Goal: Information Seeking & Learning: Learn about a topic

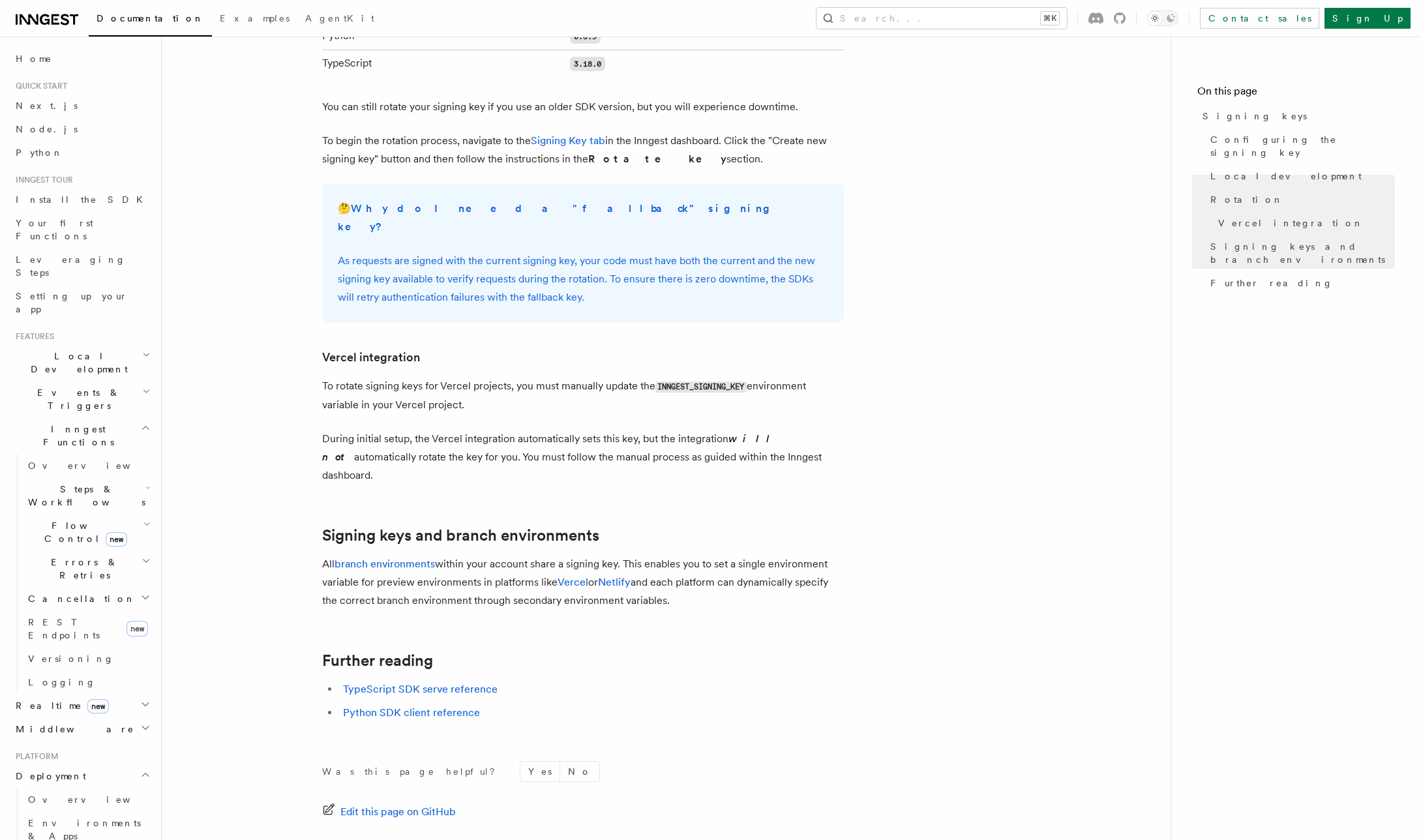
scroll to position [1131, 0]
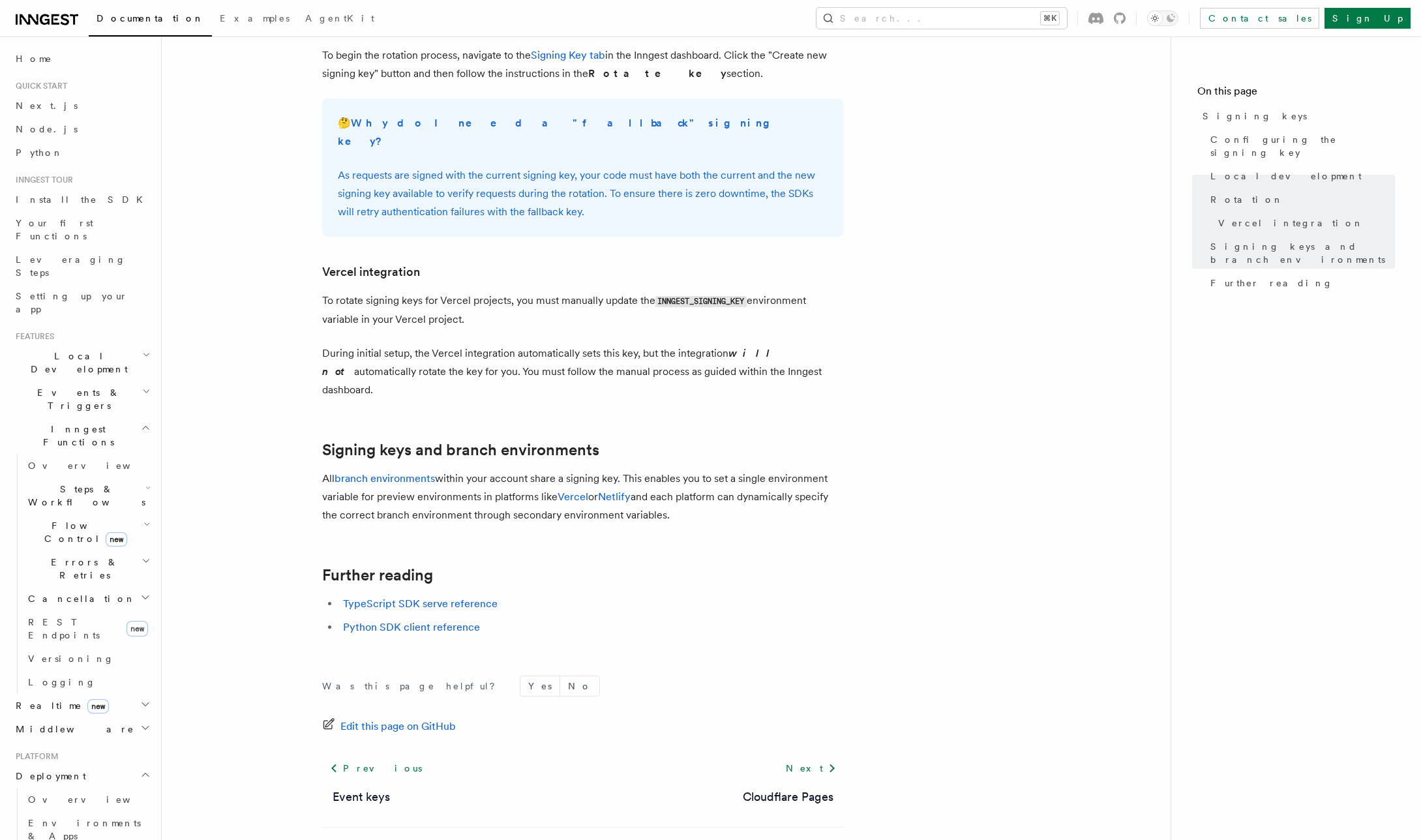
drag, startPoint x: 420, startPoint y: 552, endPoint x: 424, endPoint y: 546, distance: 7.2
click at [420, 597] on link "TypeScript SDK serve reference" at bounding box center [420, 603] width 155 height 12
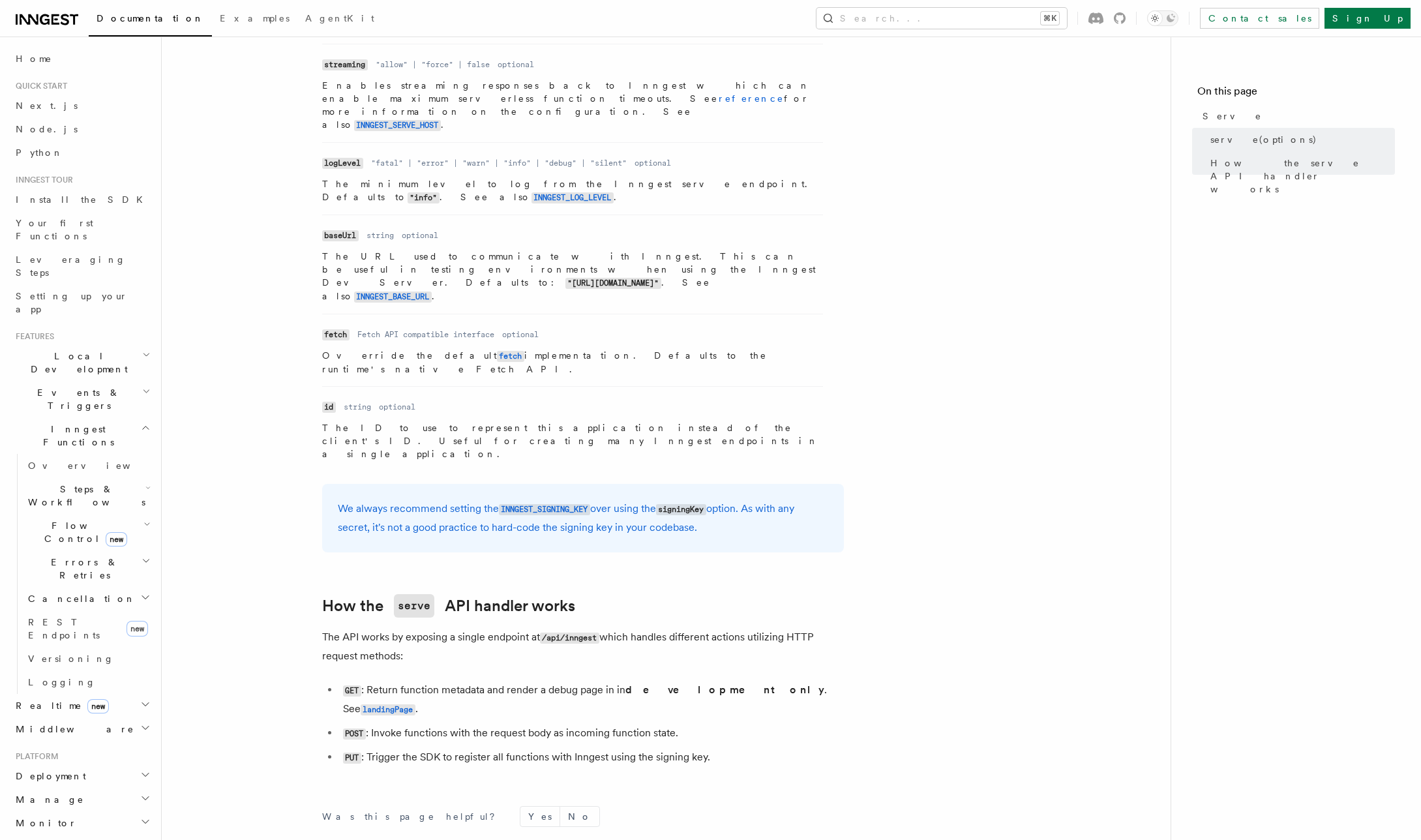
scroll to position [162, 0]
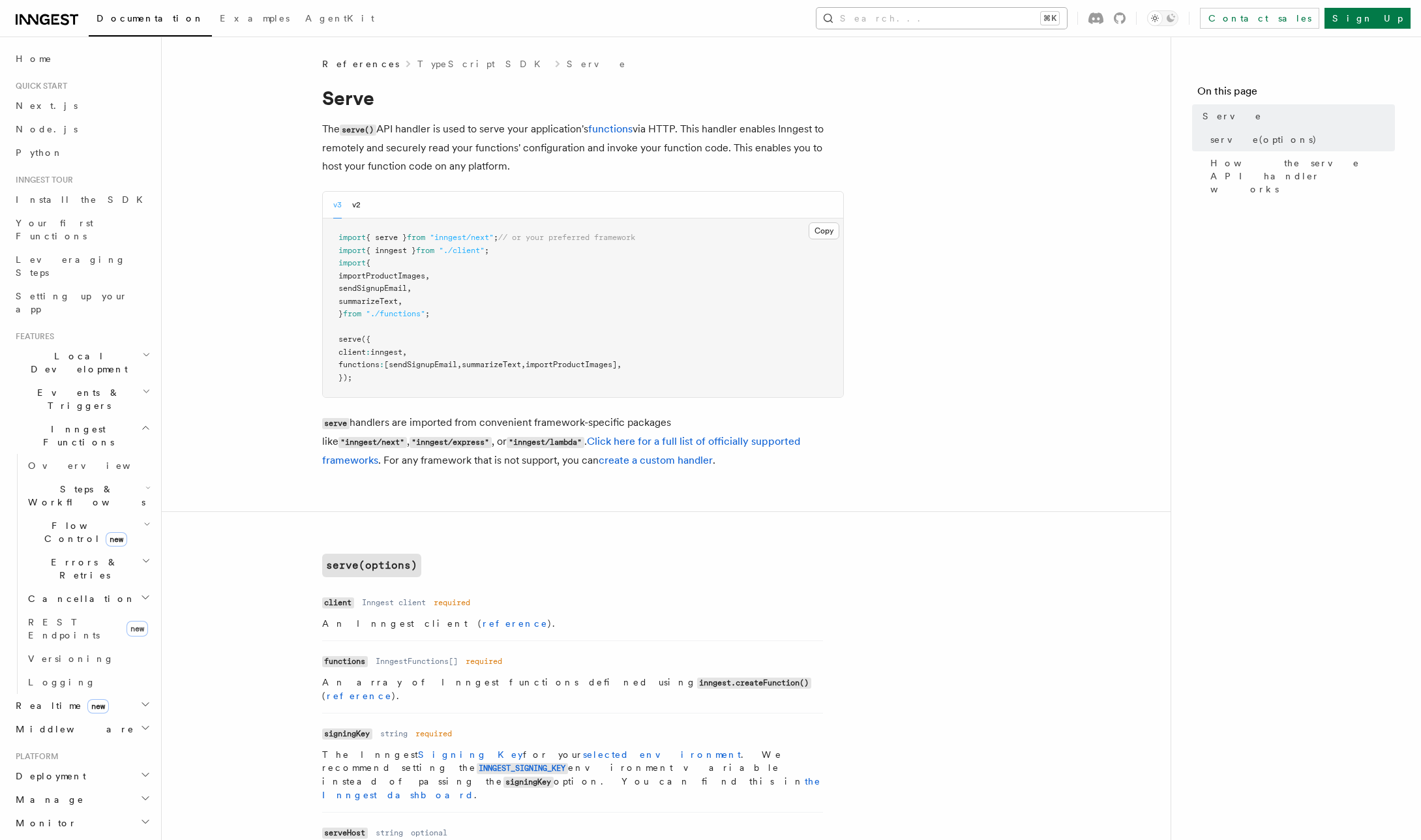
click at [1043, 19] on button "Search... ⌘K" at bounding box center [941, 18] width 251 height 21
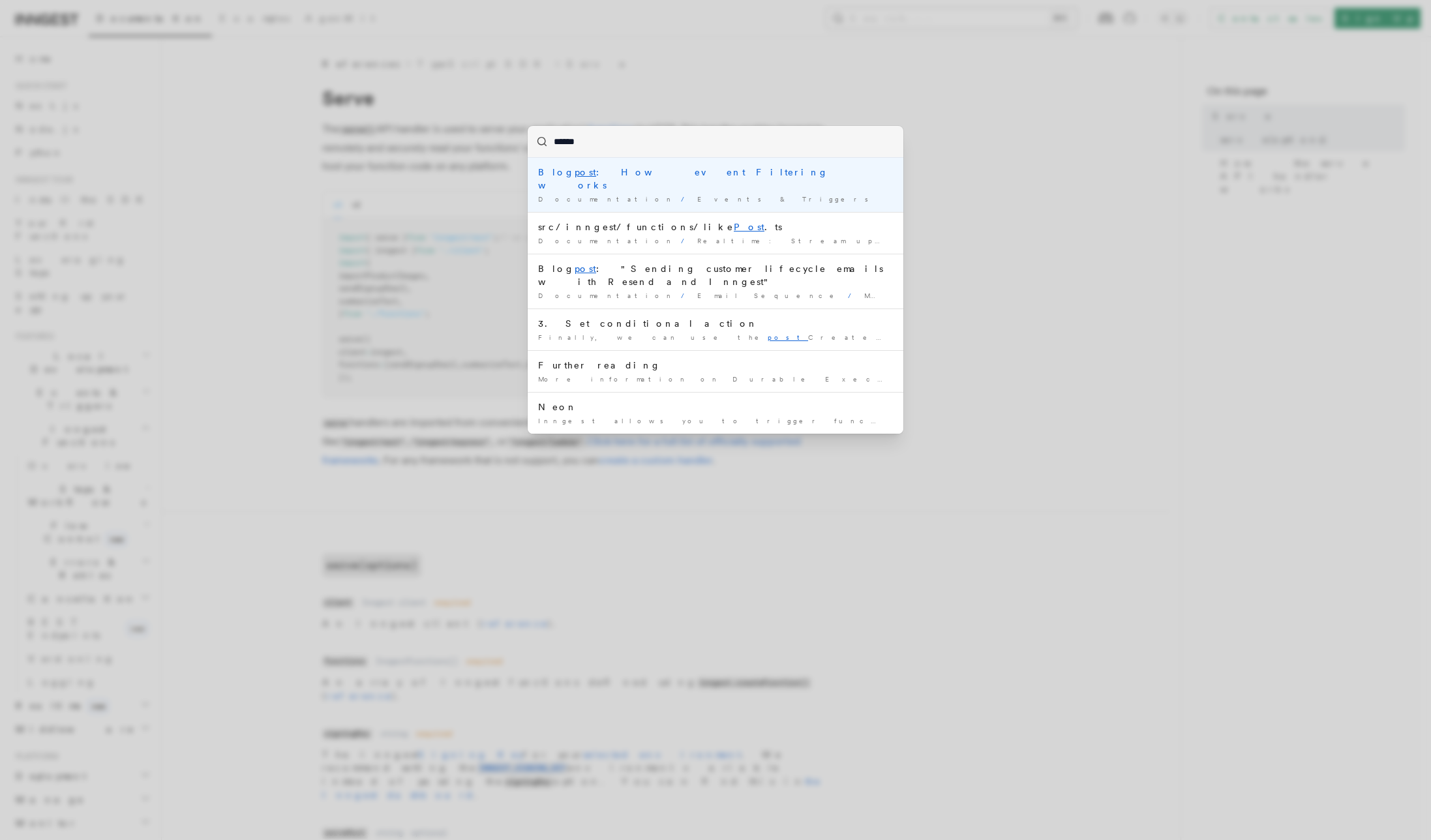
type input "*******"
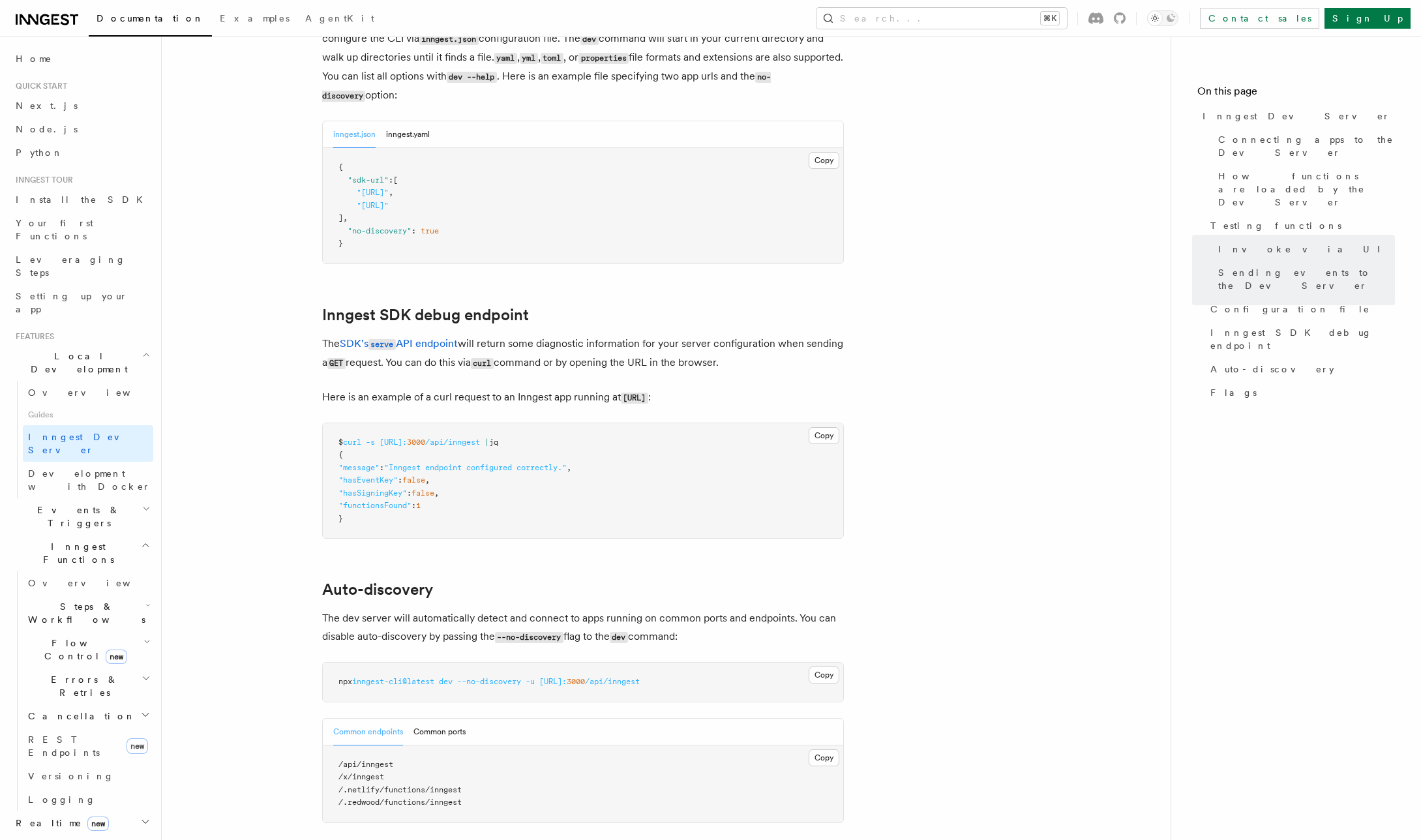
scroll to position [3324, 0]
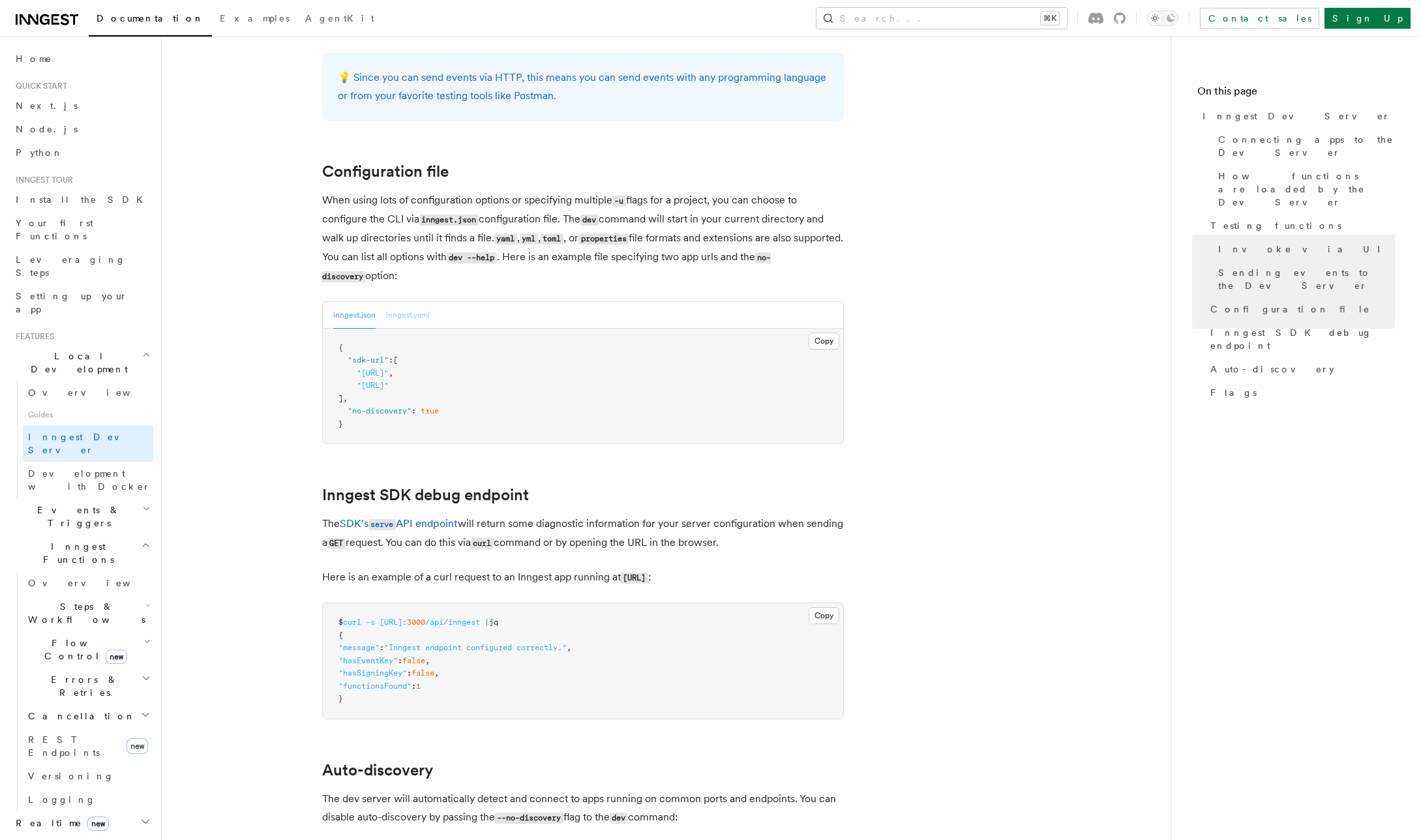
click at [416, 302] on button "inngest.yaml" at bounding box center [408, 315] width 44 height 27
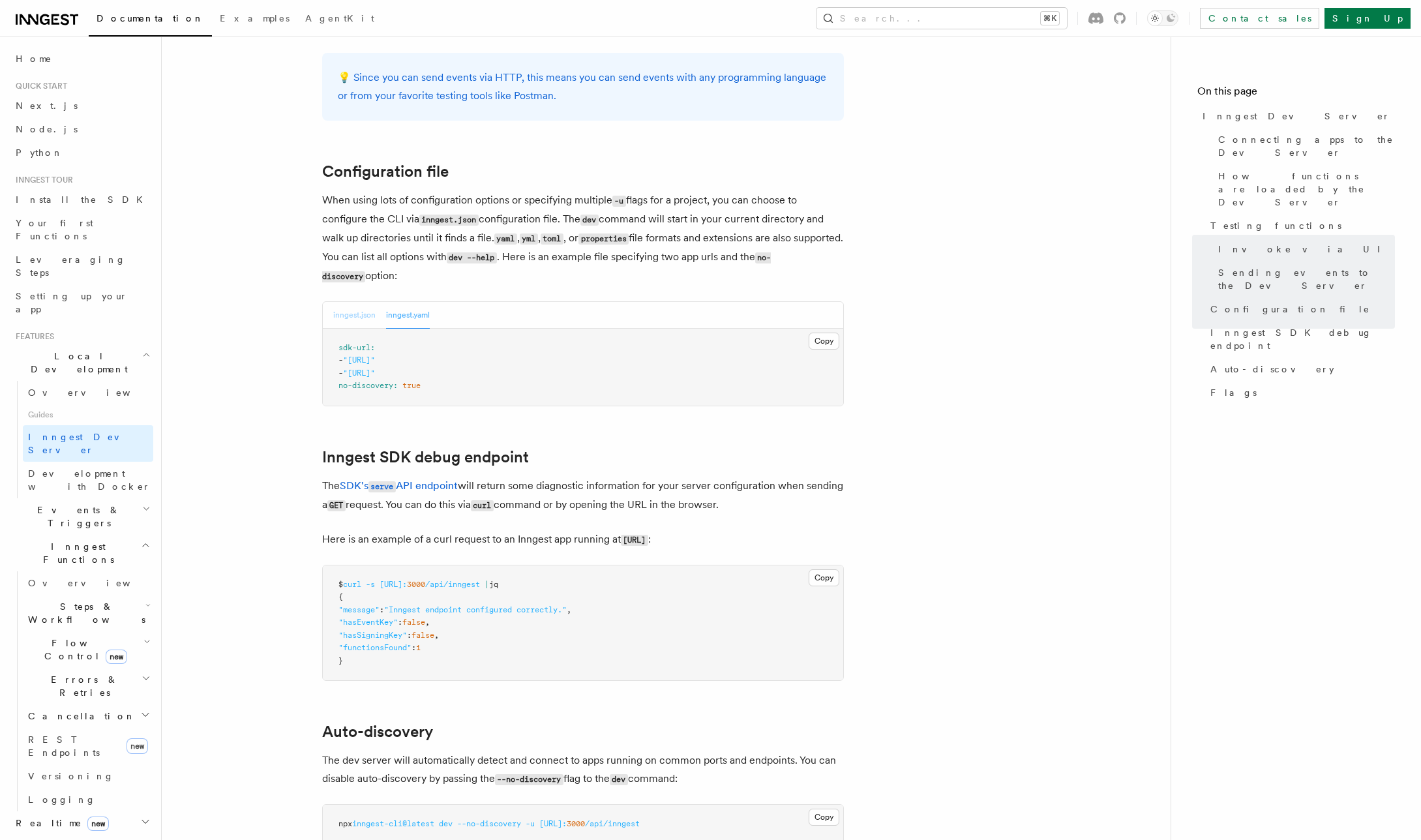
click at [353, 302] on button "inngest.json" at bounding box center [354, 315] width 43 height 27
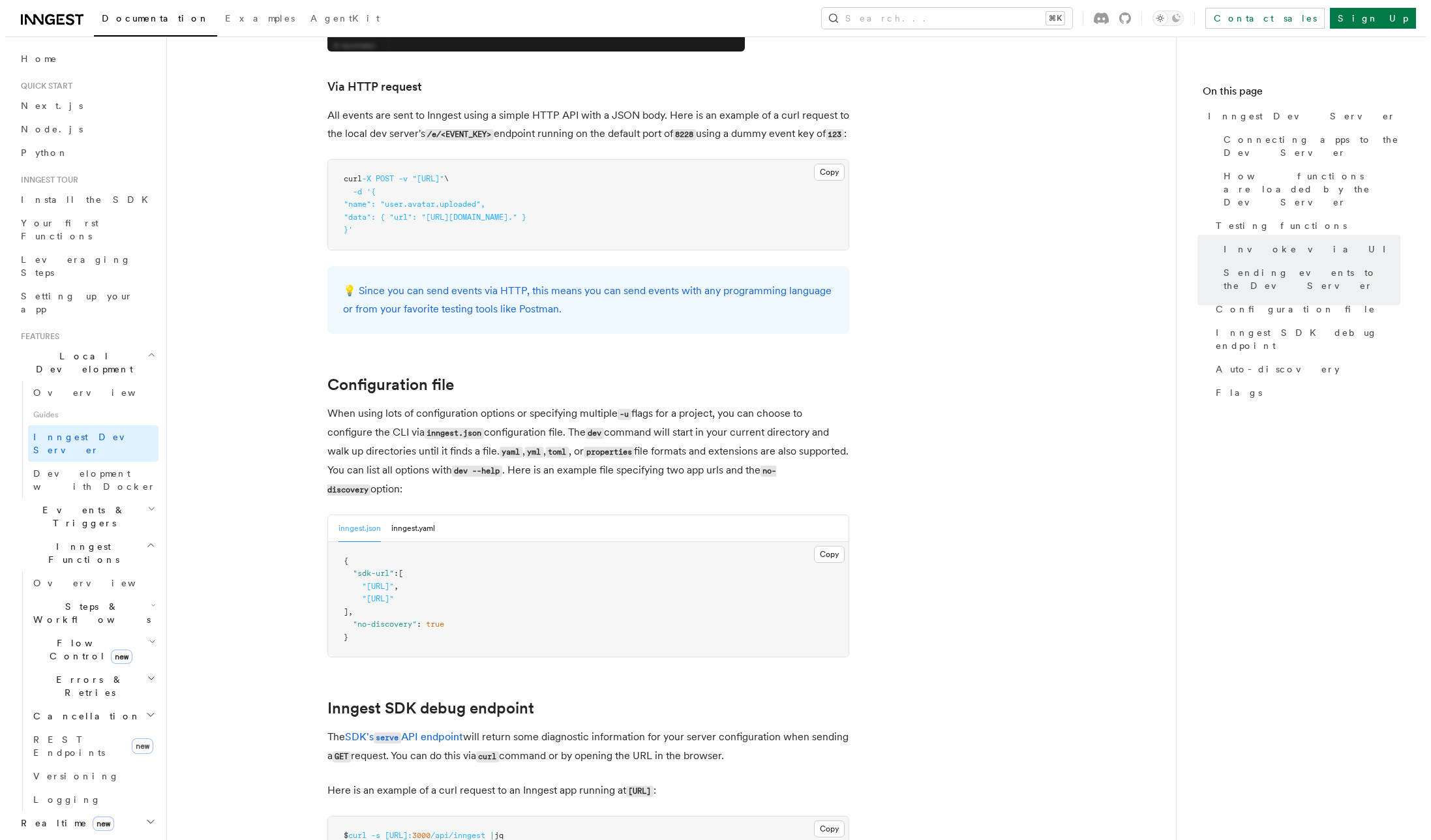
scroll to position [2766, 0]
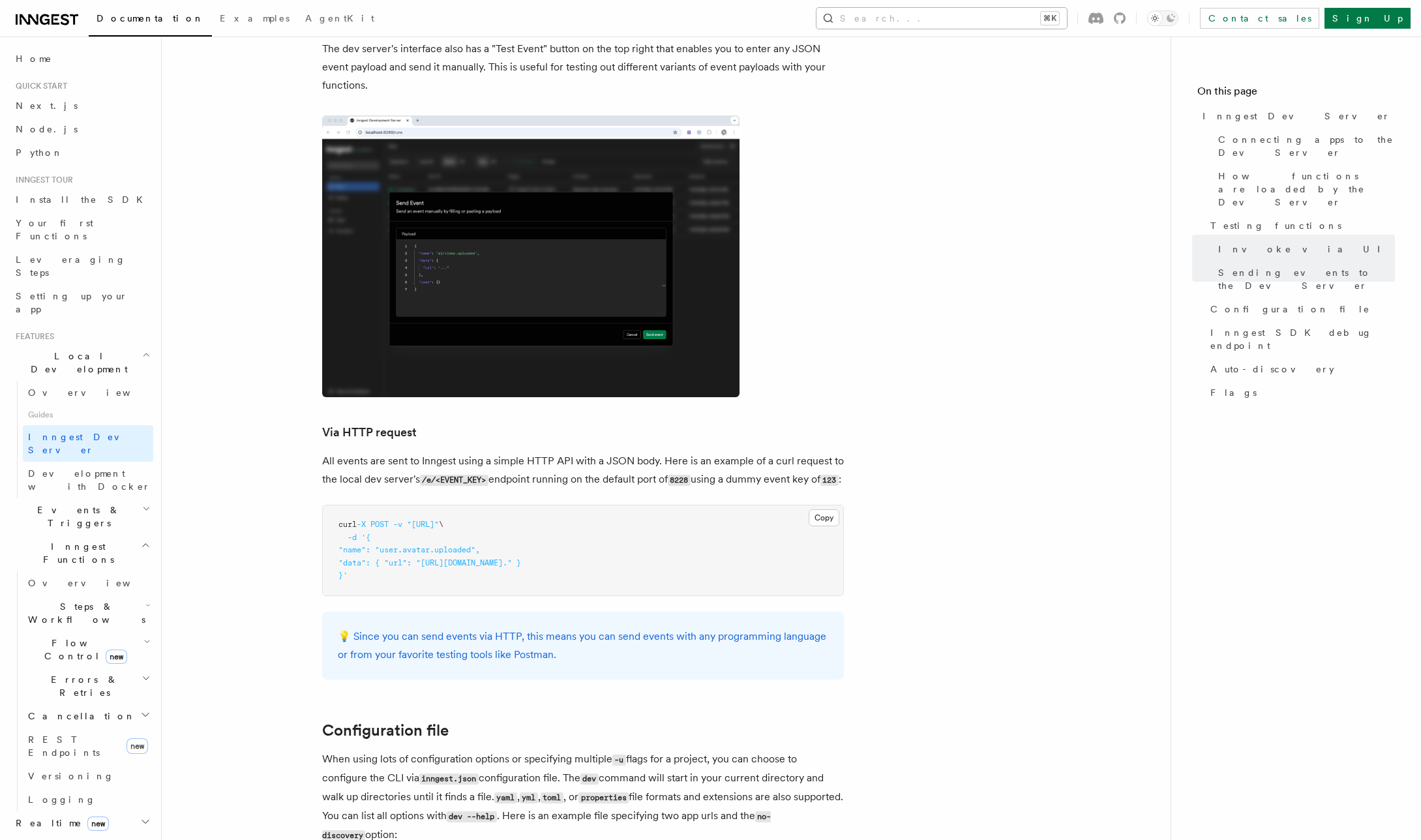
drag, startPoint x: 1002, startPoint y: 7, endPoint x: 1025, endPoint y: 21, distance: 26.9
click at [1002, 7] on div "Documentation Examples AgentKit Search... ⌘K Contact sales Sign Up" at bounding box center [710, 18] width 1421 height 36
click at [1026, 21] on button "Search... ⌘K" at bounding box center [941, 18] width 251 height 21
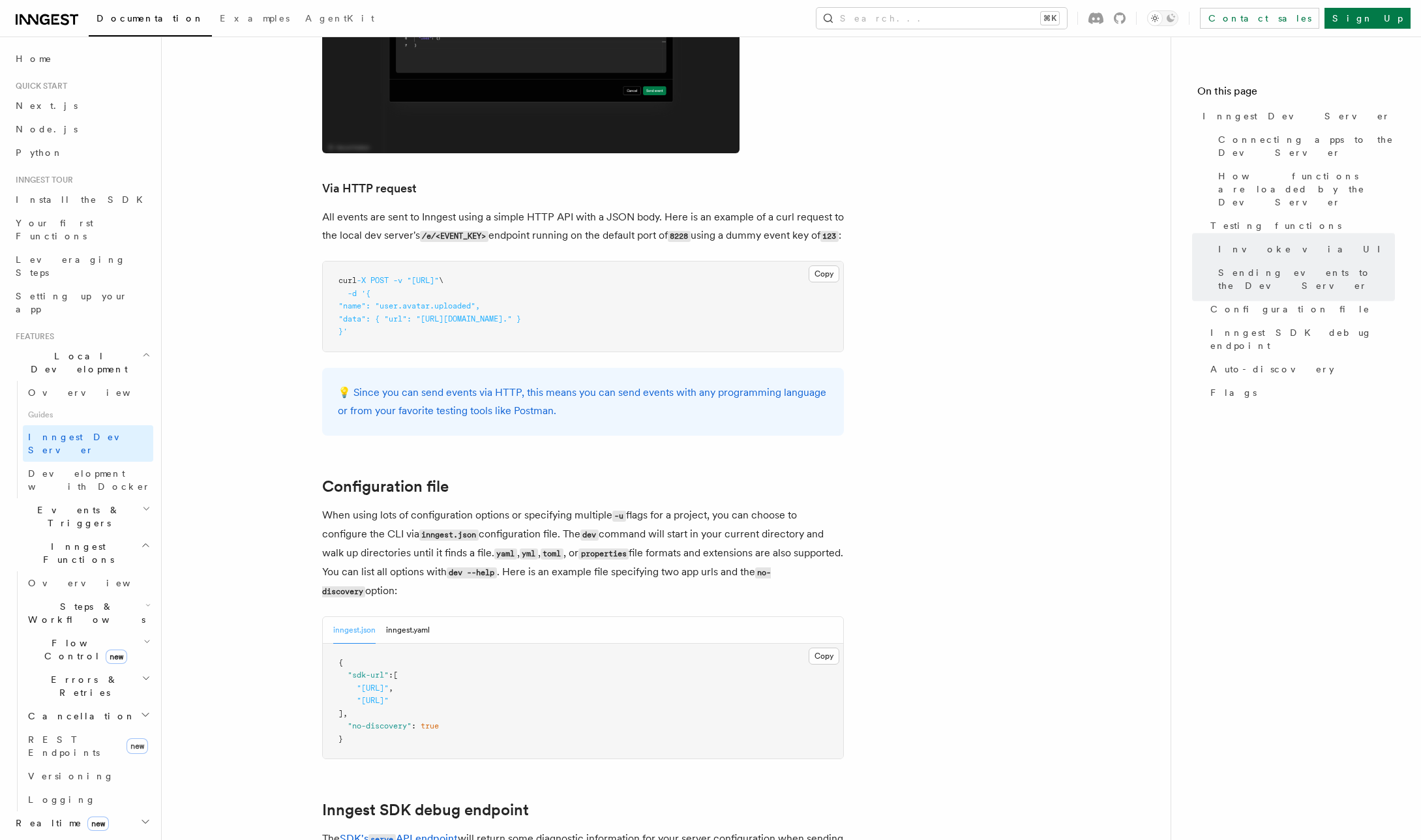
scroll to position [3013, 0]
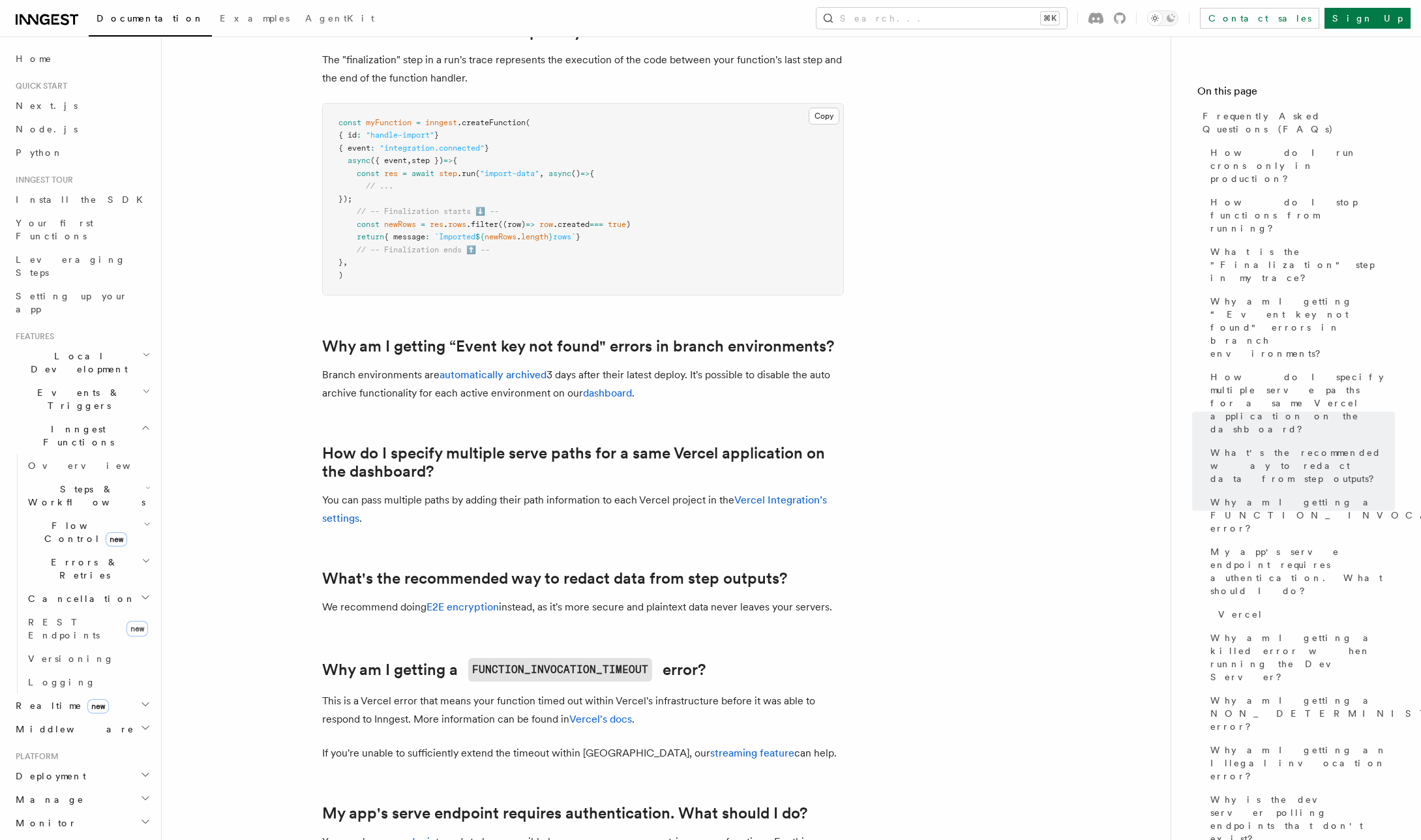
scroll to position [578, 0]
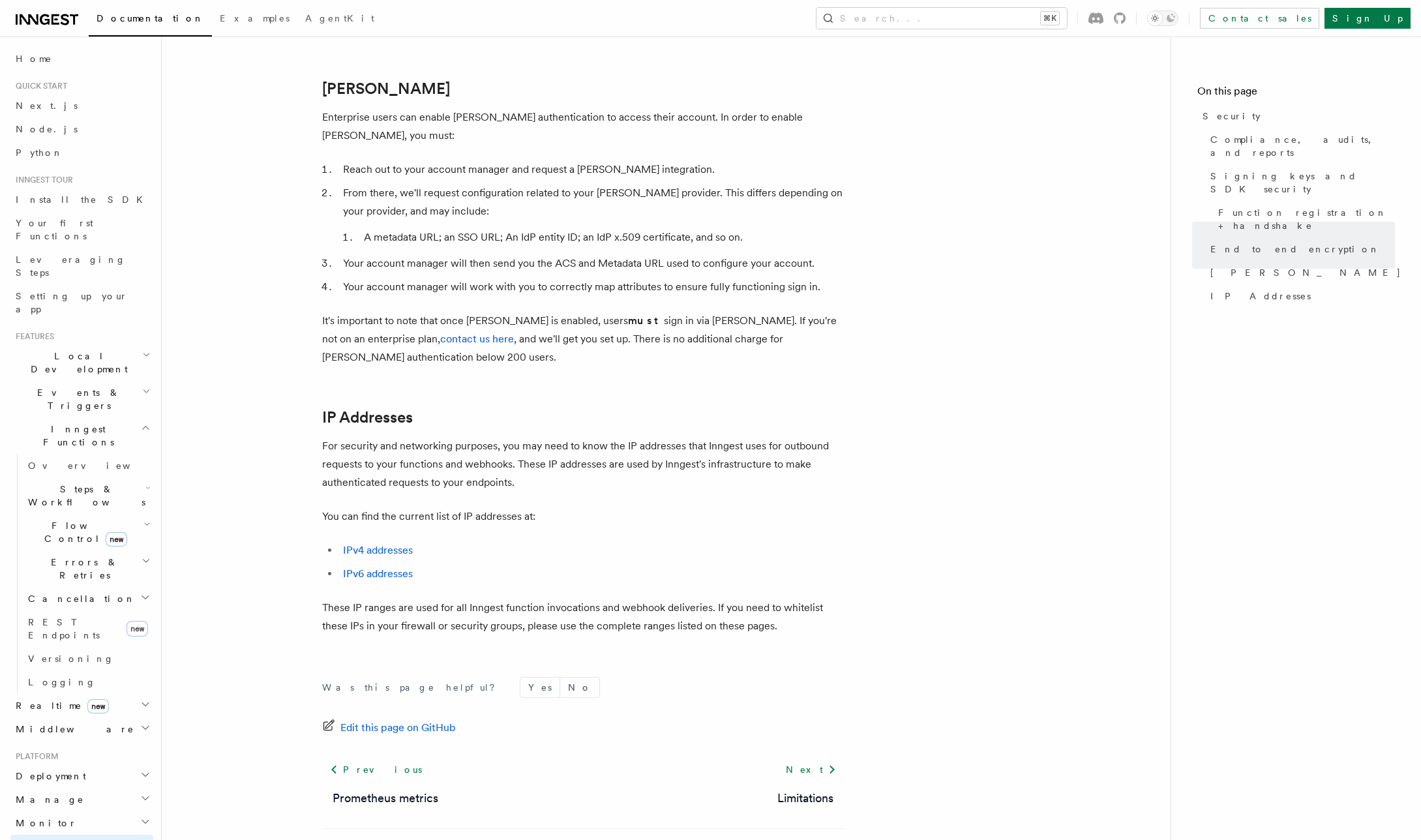
scroll to position [849, 0]
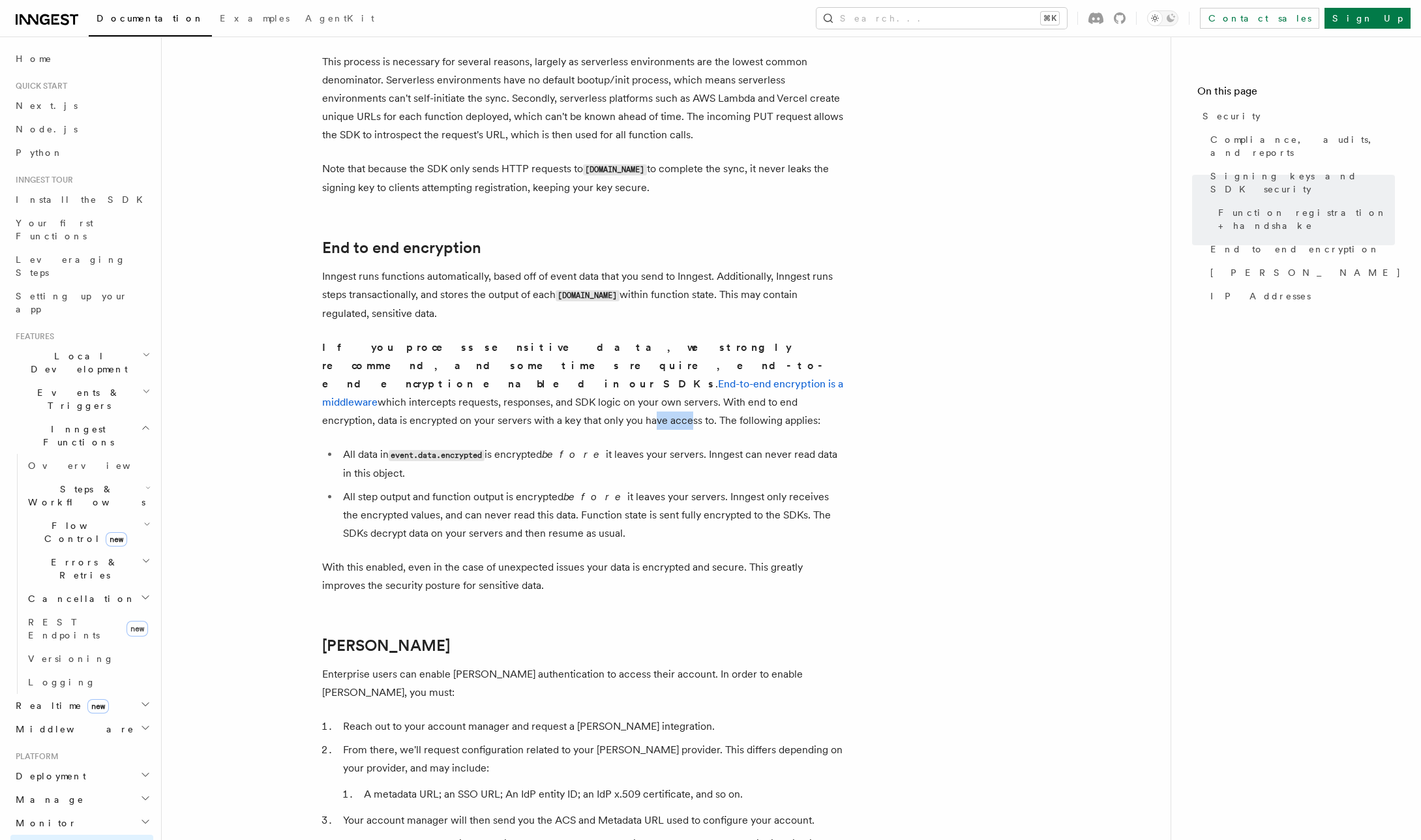
drag, startPoint x: 328, startPoint y: 377, endPoint x: 465, endPoint y: 386, distance: 137.3
click at [395, 381] on p "If you process sensitive data, we strongly recommend, and sometimes require, en…" at bounding box center [583, 384] width 521 height 91
click at [465, 386] on p "If you process sensitive data, we strongly recommend, and sometimes require, en…" at bounding box center [583, 384] width 521 height 91
click at [520, 377] on link "End-to-end encryption is a middleware" at bounding box center [582, 392] width 521 height 30
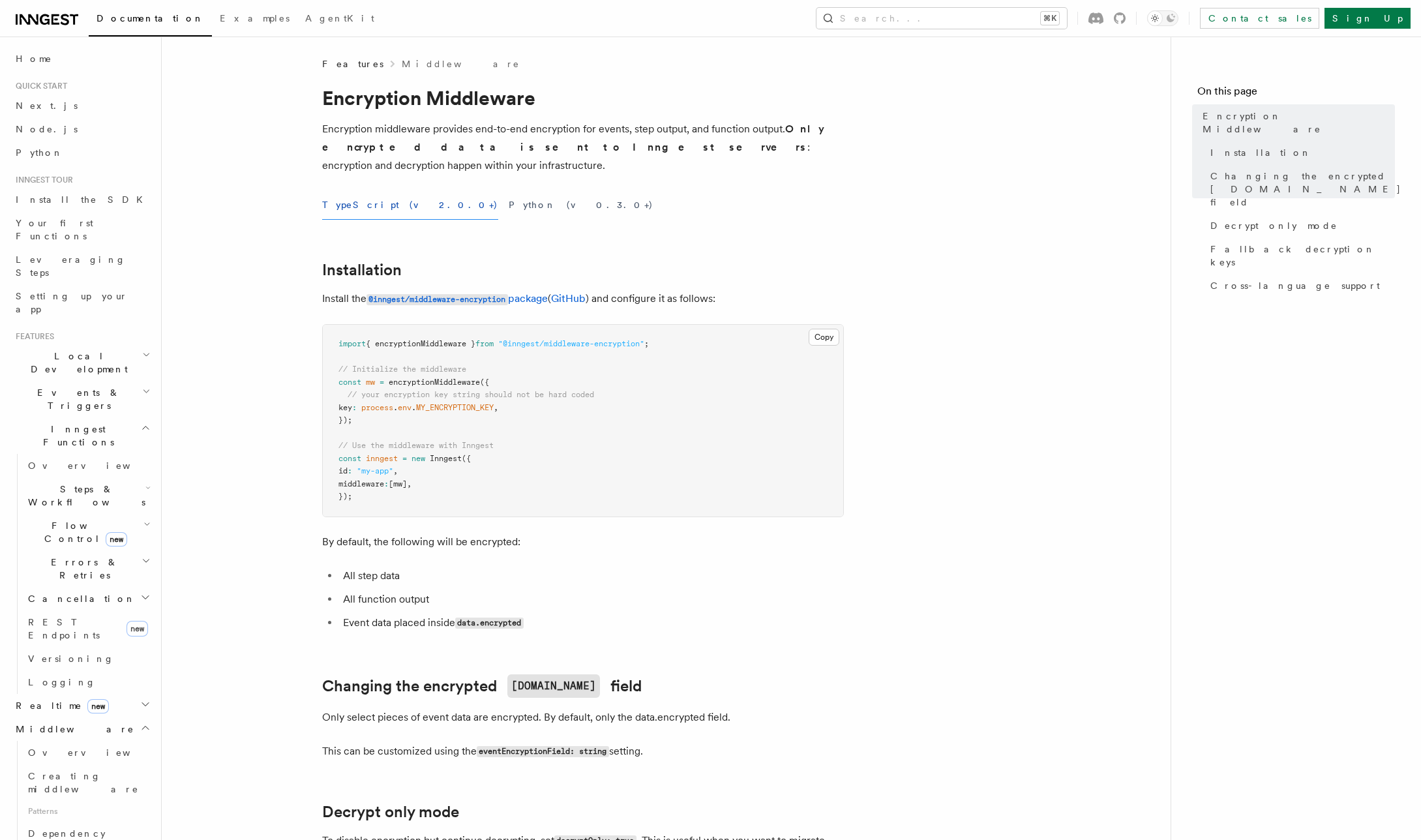
click at [224, 124] on article "Features Middleware Encryption Middleware Encryption middleware provides end-to…" at bounding box center [666, 854] width 967 height 1594
